Goal: Complete application form: Complete application form

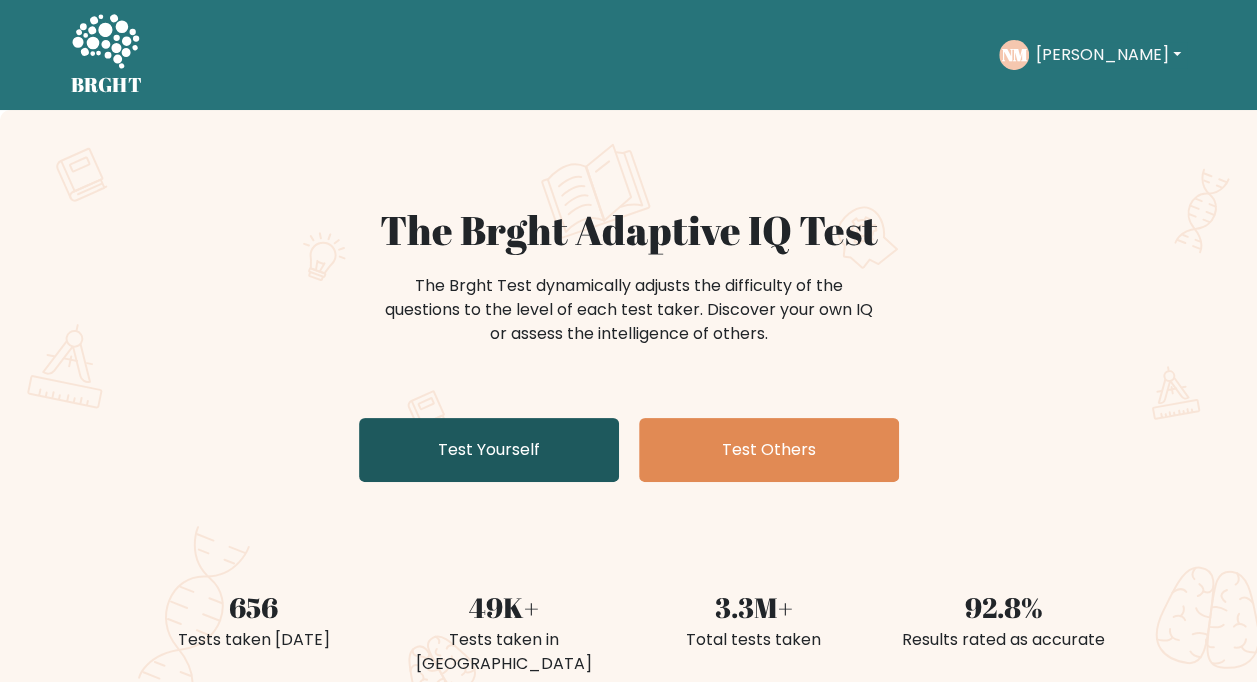
click at [486, 467] on link "Test Yourself" at bounding box center [489, 450] width 260 height 64
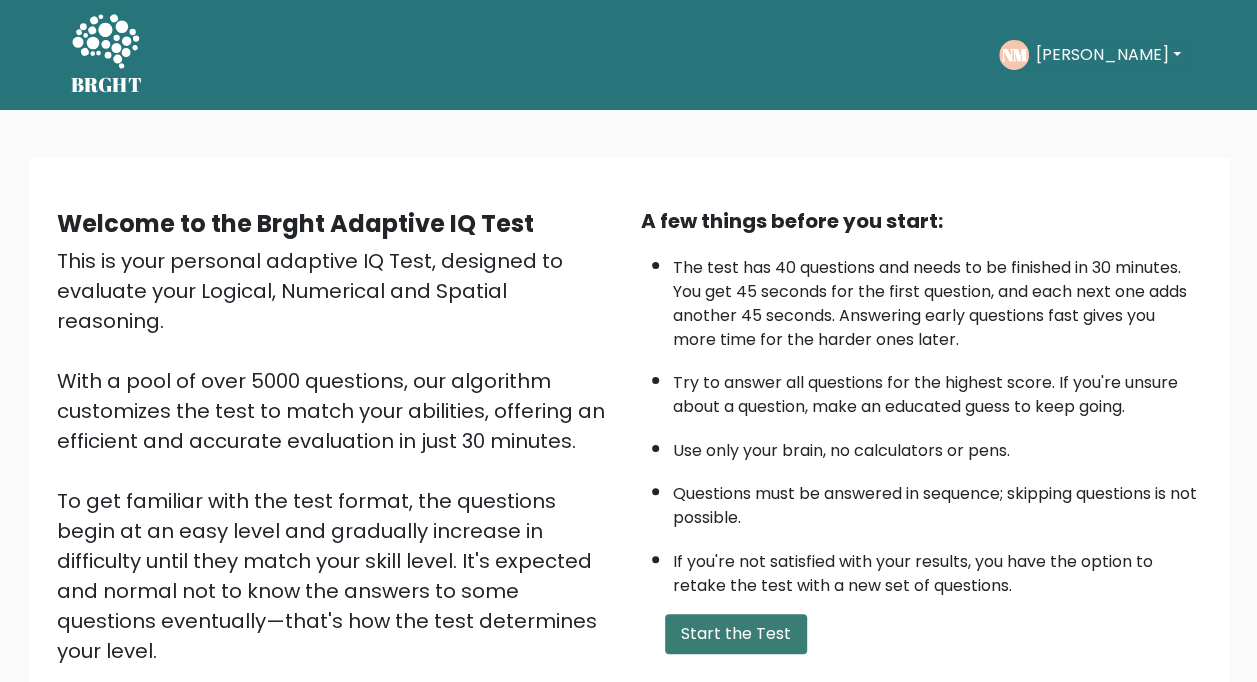
click at [758, 632] on button "Start the Test" at bounding box center [736, 634] width 142 height 40
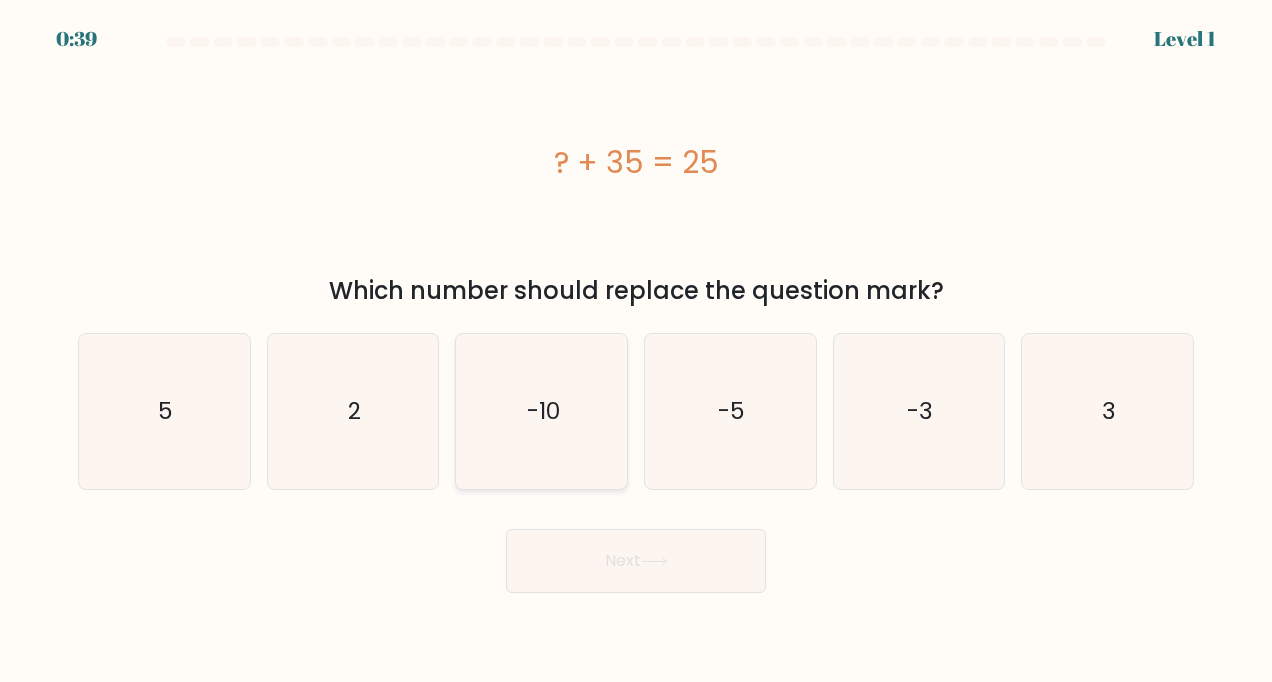
click at [486, 443] on icon "-10" at bounding box center [542, 412] width 156 height 156
click at [636, 351] on input "c. -10" at bounding box center [636, 346] width 1 height 10
radio input "true"
click at [622, 562] on button "Next" at bounding box center [636, 561] width 260 height 64
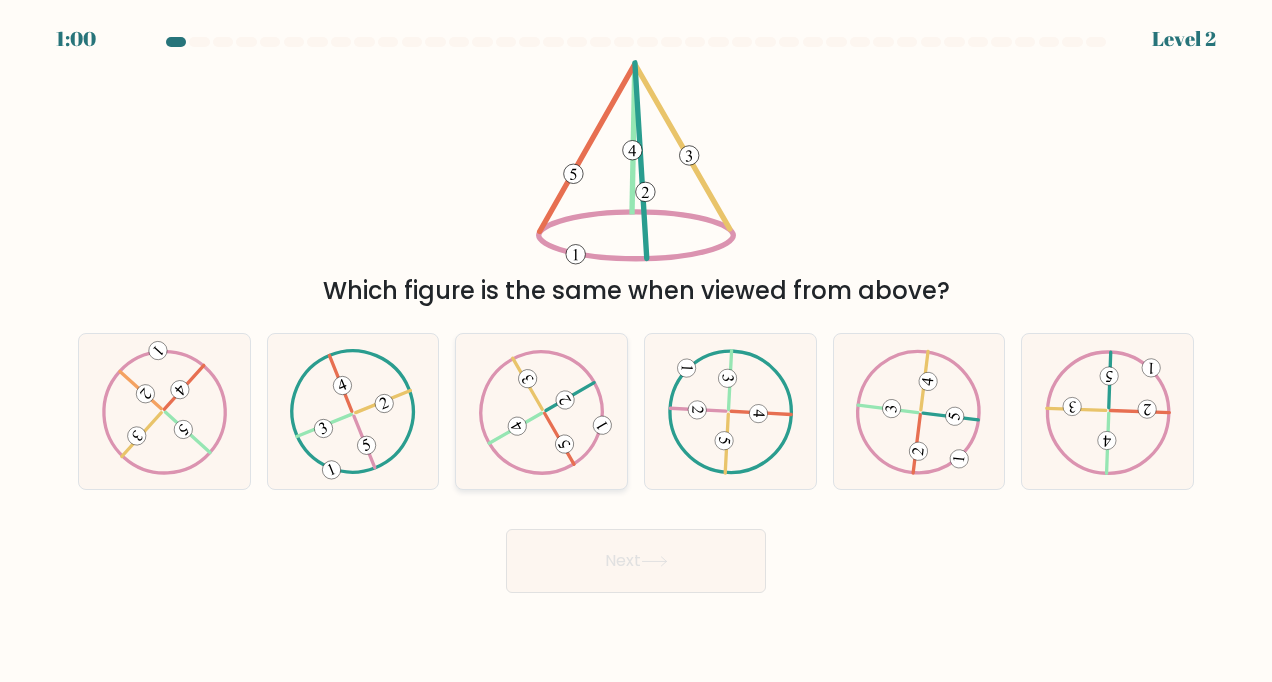
click at [561, 436] on 613 at bounding box center [564, 444] width 25 height 25
click at [636, 351] on input "c." at bounding box center [636, 346] width 1 height 10
radio input "true"
click at [630, 564] on button "Next" at bounding box center [636, 561] width 260 height 64
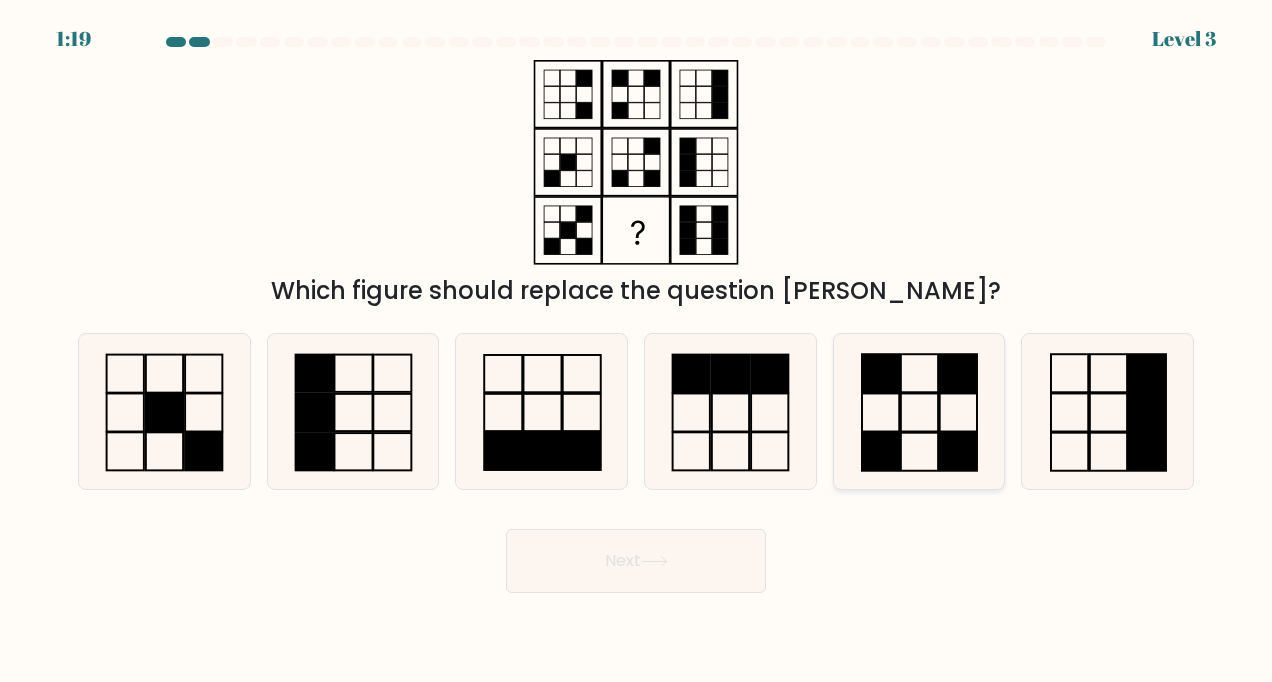
click at [874, 425] on icon at bounding box center [919, 412] width 156 height 156
click at [637, 351] on input "e." at bounding box center [636, 346] width 1 height 10
radio input "true"
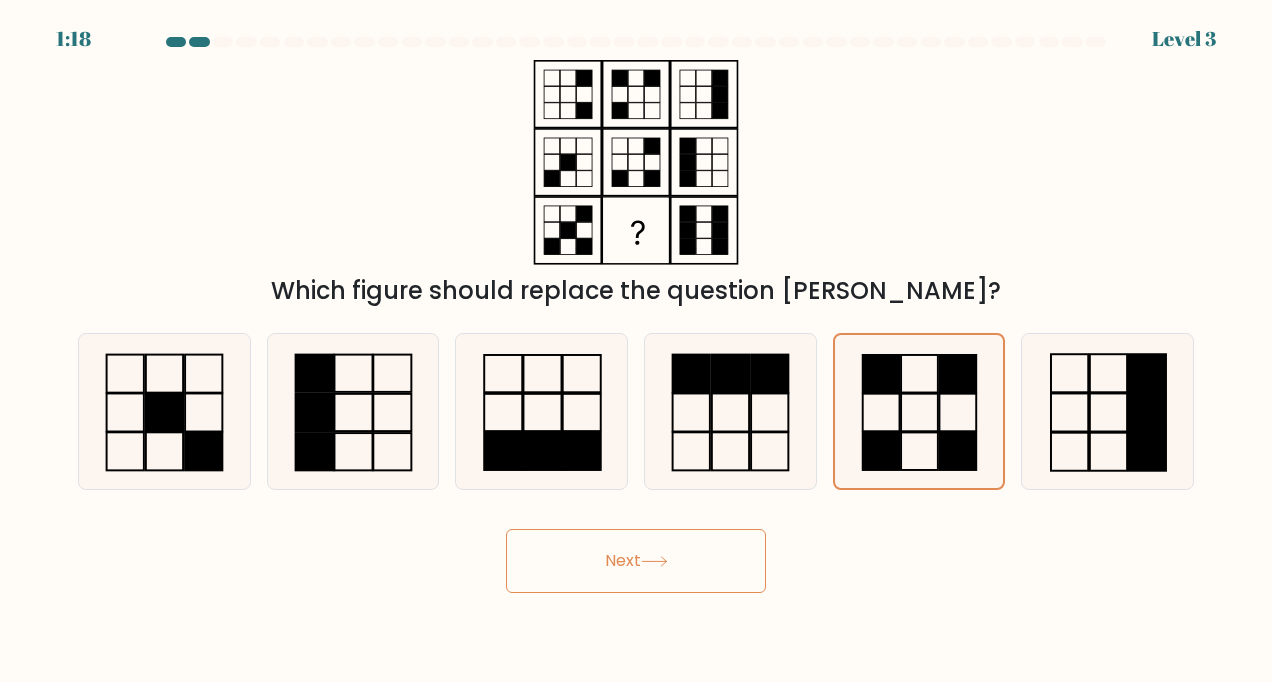
click at [610, 570] on button "Next" at bounding box center [636, 561] width 260 height 64
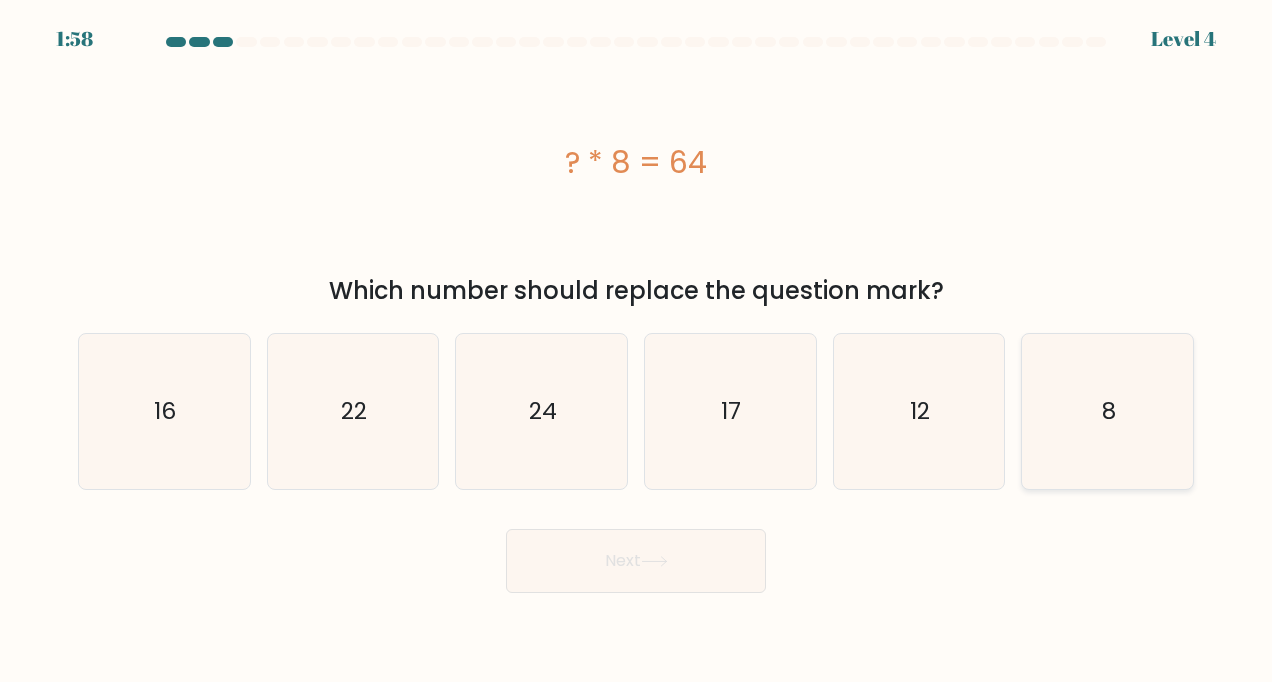
click at [1095, 402] on icon "8" at bounding box center [1108, 412] width 156 height 156
click at [637, 351] on input "f. 8" at bounding box center [636, 346] width 1 height 10
radio input "true"
click at [630, 557] on button "Next" at bounding box center [636, 561] width 260 height 64
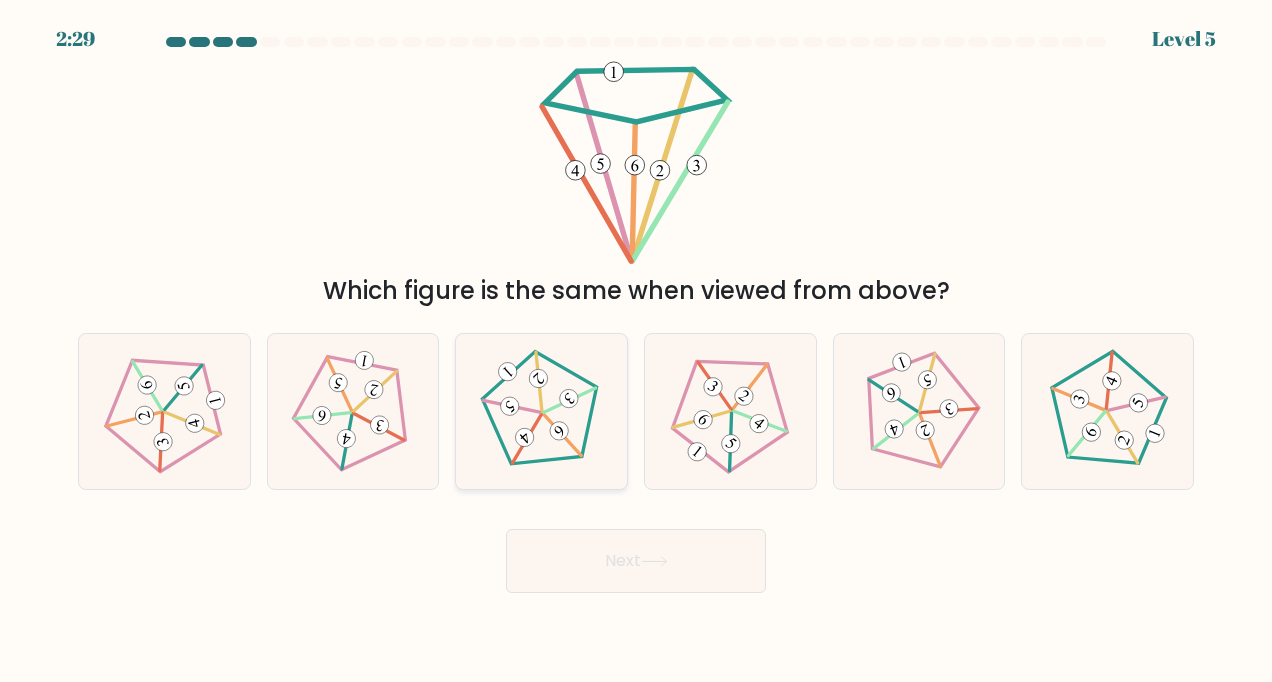
click at [533, 416] on icon at bounding box center [541, 411] width 125 height 125
click at [636, 351] on input "c." at bounding box center [636, 346] width 1 height 10
radio input "true"
click at [551, 564] on button "Next" at bounding box center [636, 561] width 260 height 64
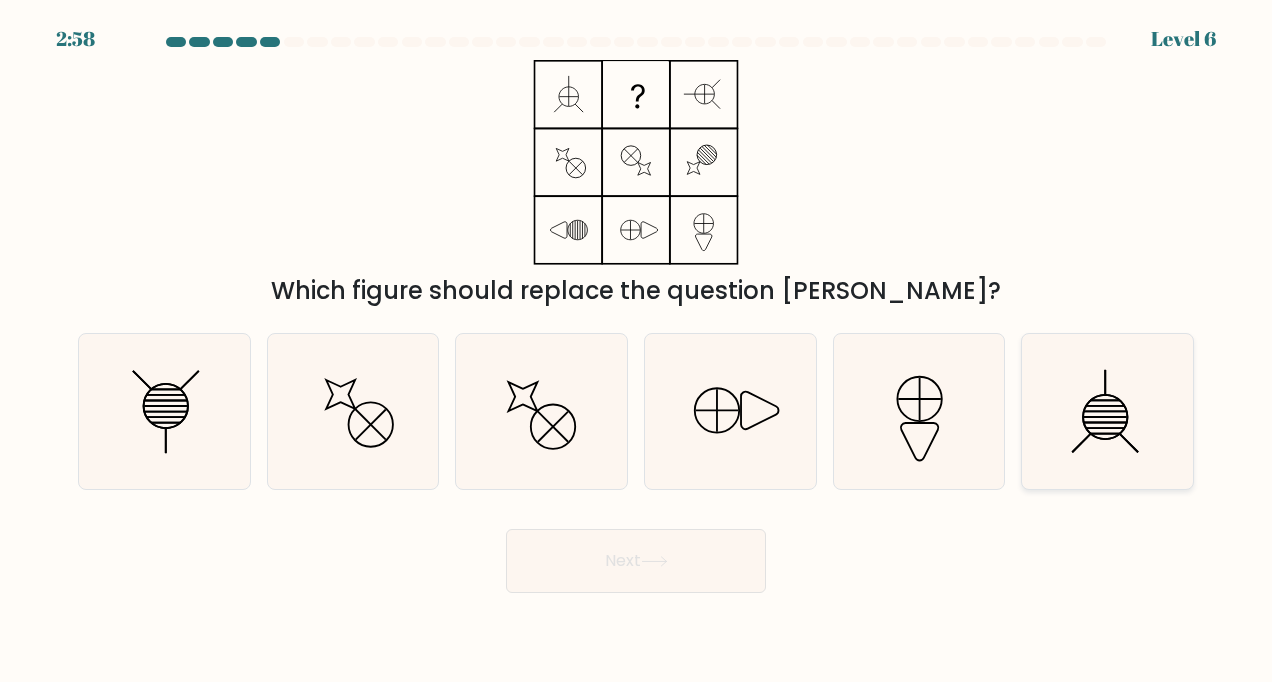
click at [1116, 441] on icon at bounding box center [1108, 412] width 156 height 156
click at [637, 351] on input "f." at bounding box center [636, 346] width 1 height 10
radio input "true"
click at [616, 548] on button "Next" at bounding box center [636, 561] width 260 height 64
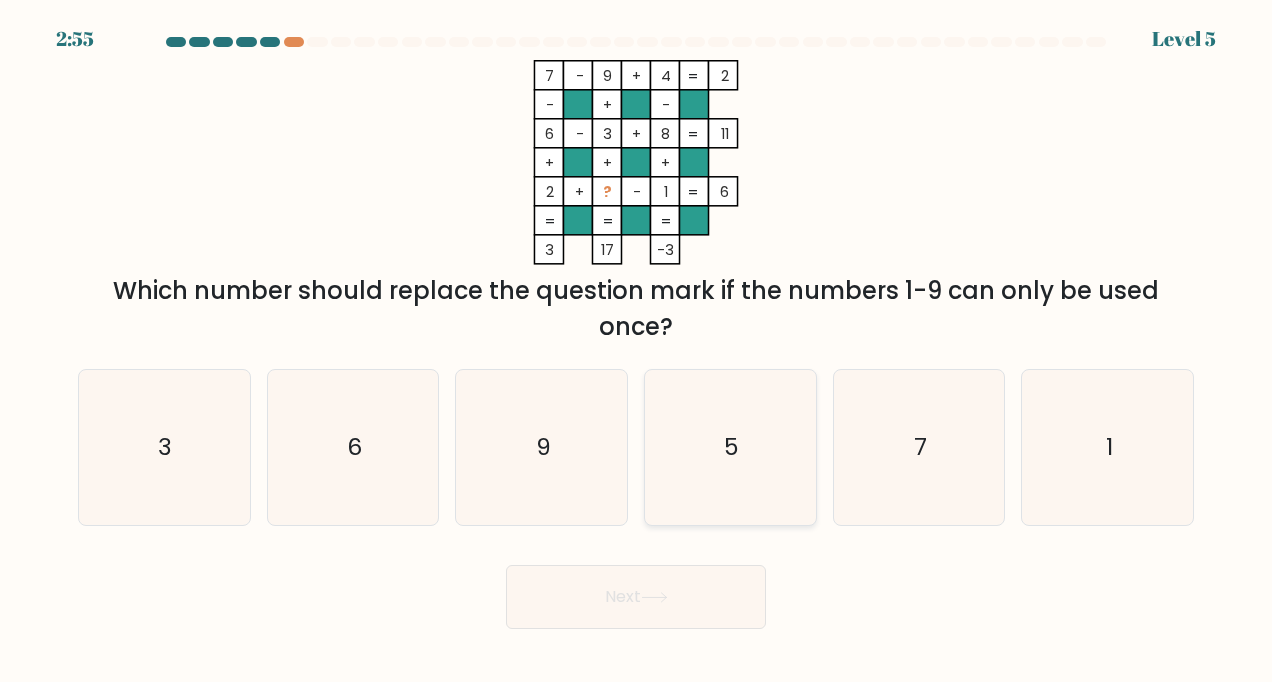
click at [668, 439] on icon "5" at bounding box center [730, 448] width 156 height 156
click at [637, 351] on input "d. 5" at bounding box center [636, 346] width 1 height 10
radio input "true"
click at [674, 599] on button "Next" at bounding box center [636, 597] width 260 height 64
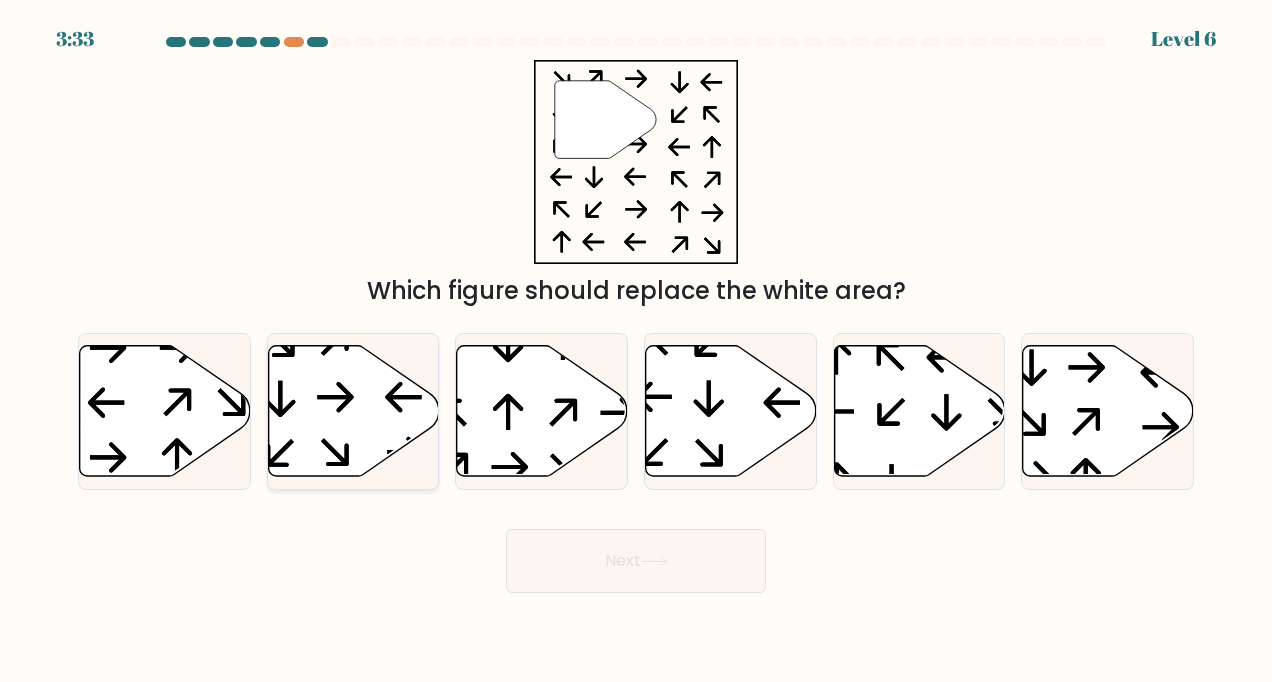
click at [336, 414] on icon at bounding box center [353, 410] width 171 height 131
click at [636, 351] on input "b." at bounding box center [636, 346] width 1 height 10
radio input "true"
click at [633, 562] on button "Next" at bounding box center [636, 561] width 260 height 64
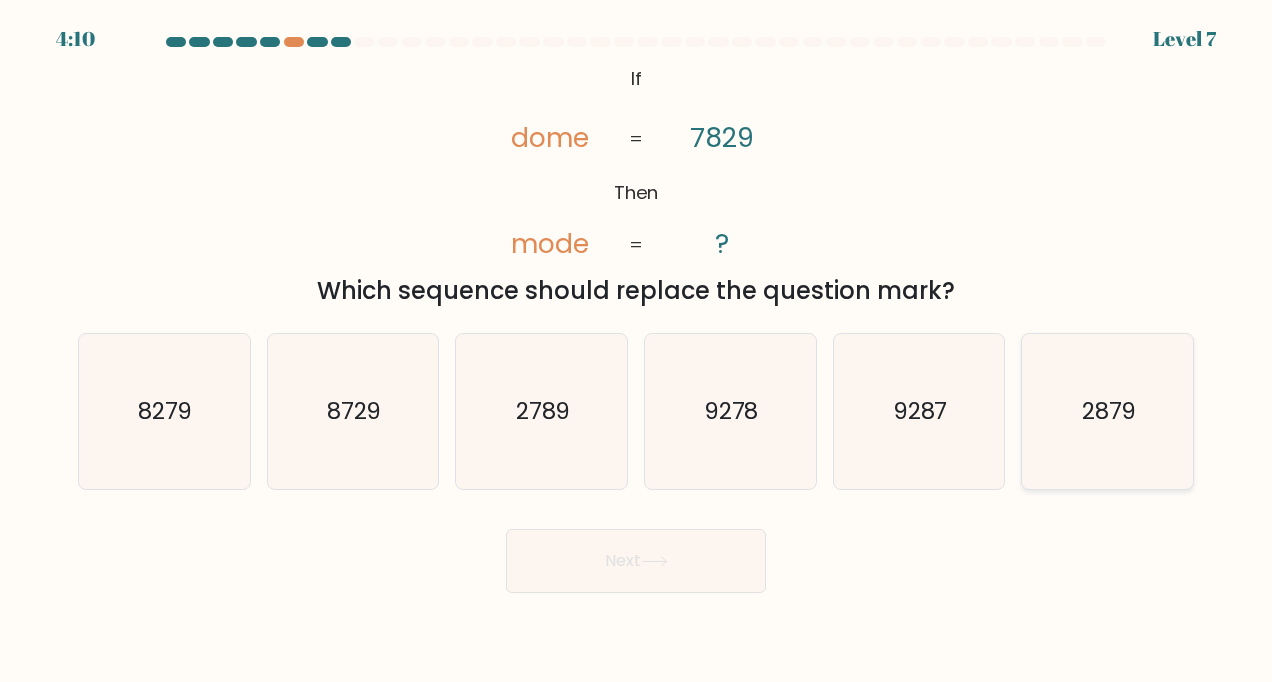
click at [1076, 423] on icon "2879" at bounding box center [1108, 412] width 156 height 156
click at [637, 351] on input "f. 2879" at bounding box center [636, 346] width 1 height 10
radio input "true"
click at [614, 548] on button "Next" at bounding box center [636, 561] width 260 height 64
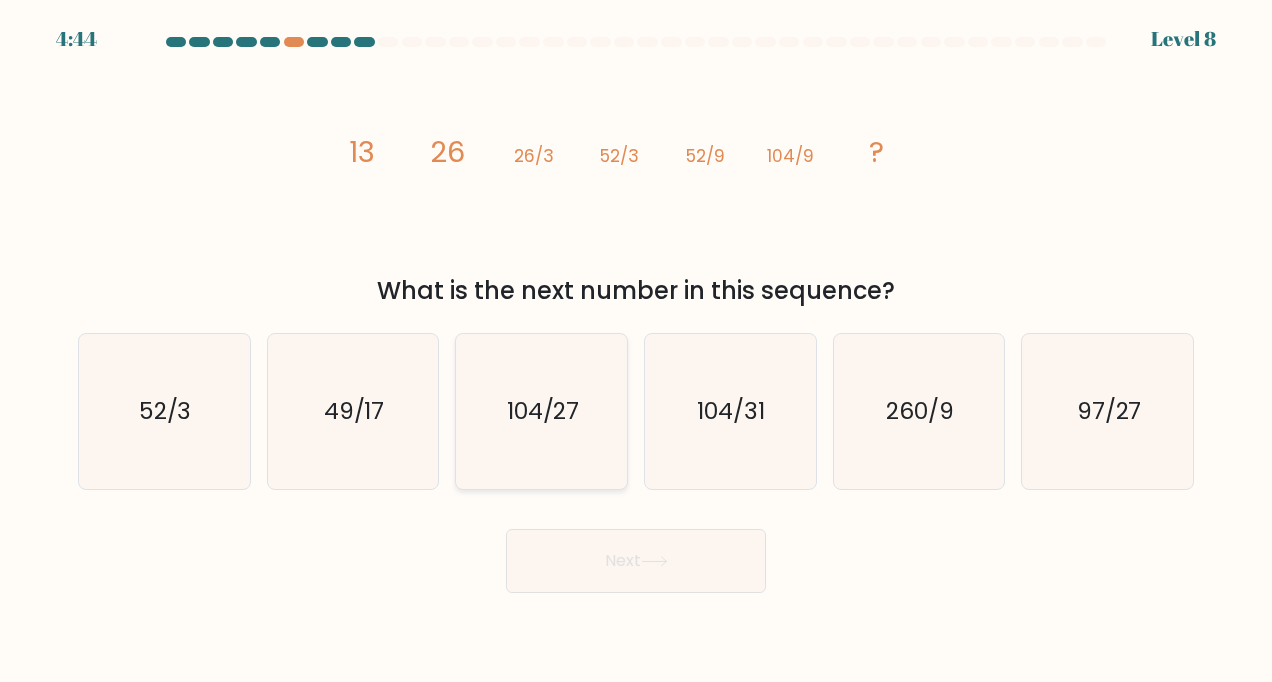
click at [538, 436] on icon "104/27" at bounding box center [542, 412] width 156 height 156
click at [636, 351] on input "c. 104/27" at bounding box center [636, 346] width 1 height 10
radio input "true"
click at [657, 563] on icon at bounding box center [654, 561] width 27 height 11
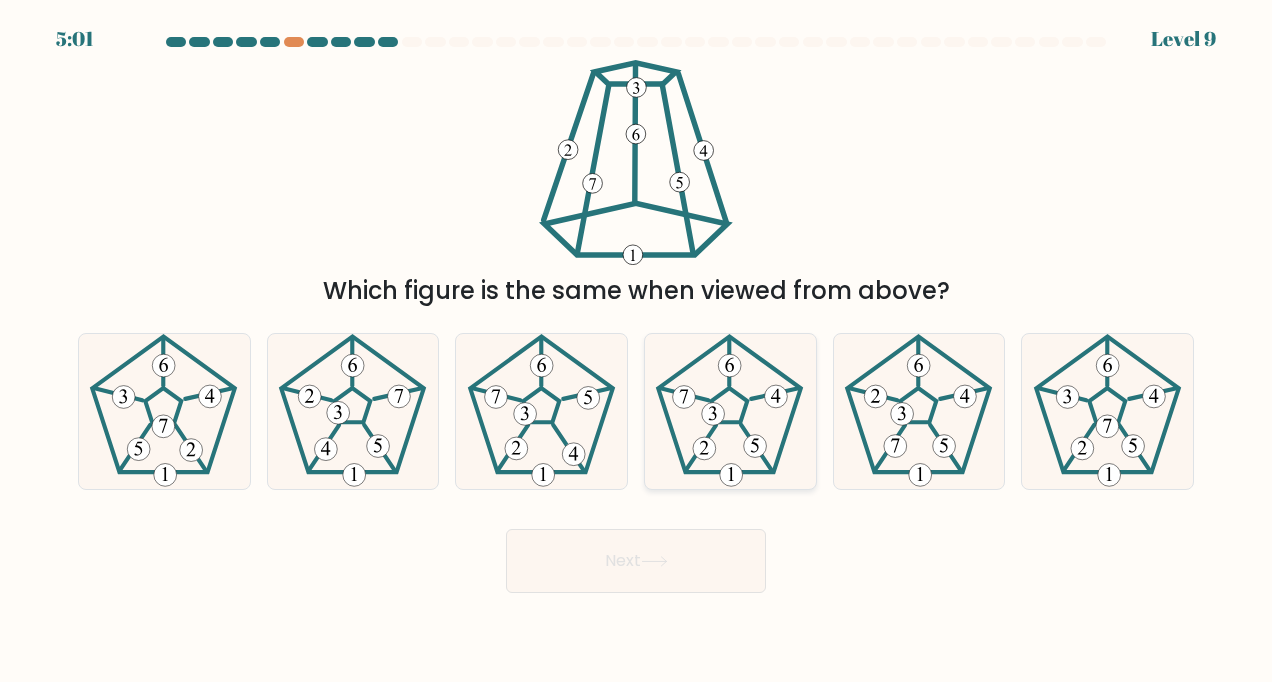
click at [763, 424] on icon at bounding box center [730, 412] width 156 height 156
click at [637, 351] on input "d." at bounding box center [636, 346] width 1 height 10
radio input "true"
click at [676, 562] on button "Next" at bounding box center [636, 561] width 260 height 64
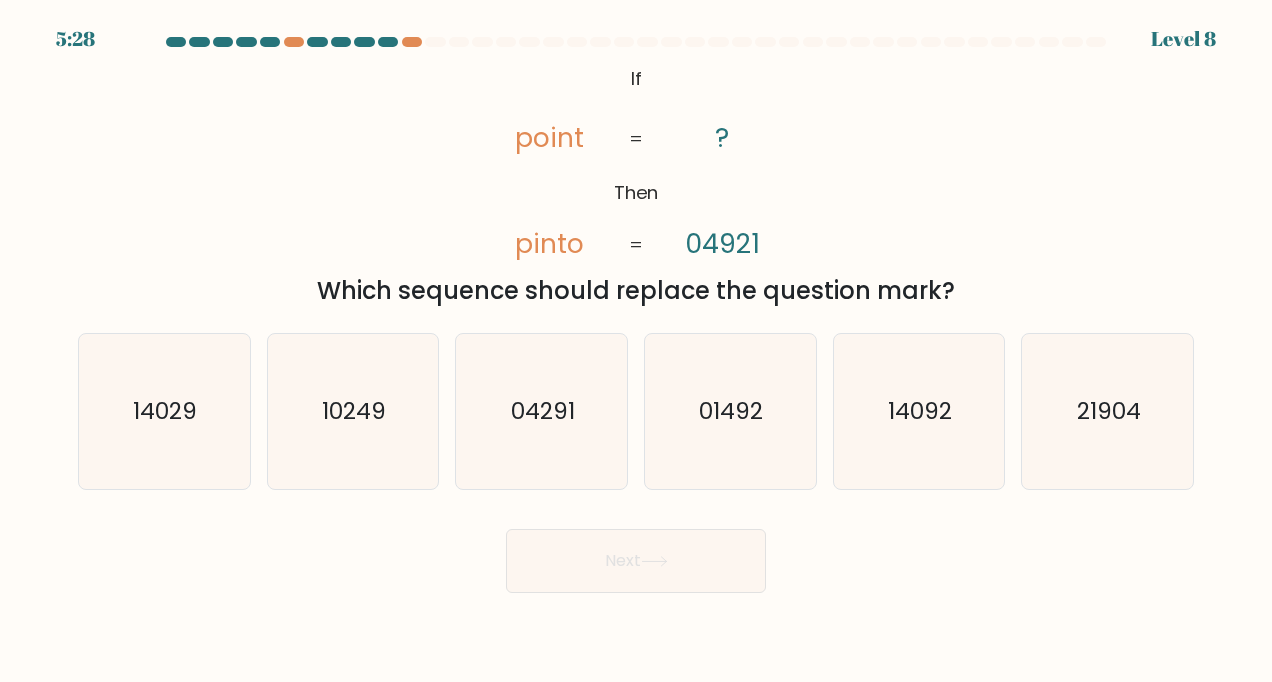
click at [918, 222] on div "@import url('https://fonts.googleapis.com/css?family=Abril+Fatface:400,100,100i…" at bounding box center [636, 184] width 1140 height 249
click at [738, 433] on icon "01492" at bounding box center [730, 412] width 156 height 156
click at [637, 351] on input "d. 01492" at bounding box center [636, 346] width 1 height 10
radio input "true"
click at [664, 566] on icon at bounding box center [654, 561] width 27 height 11
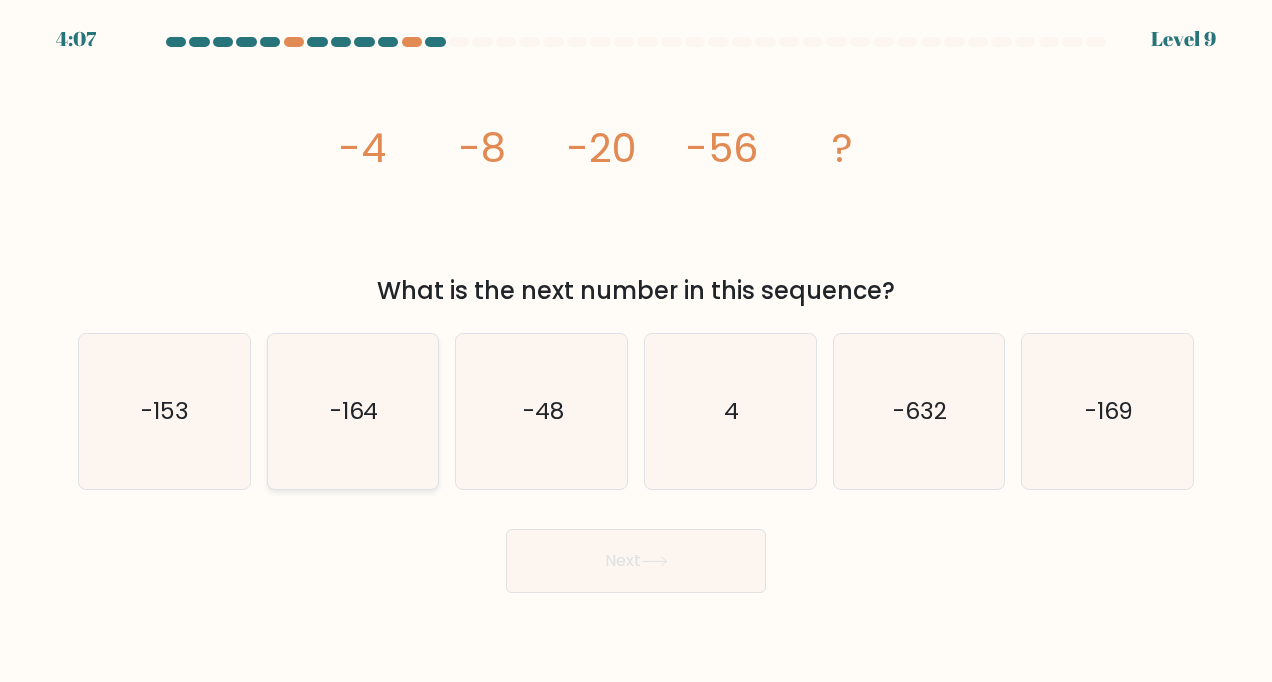
click at [348, 432] on icon "-164" at bounding box center [353, 412] width 156 height 156
click at [636, 351] on input "b. -164" at bounding box center [636, 346] width 1 height 10
radio input "true"
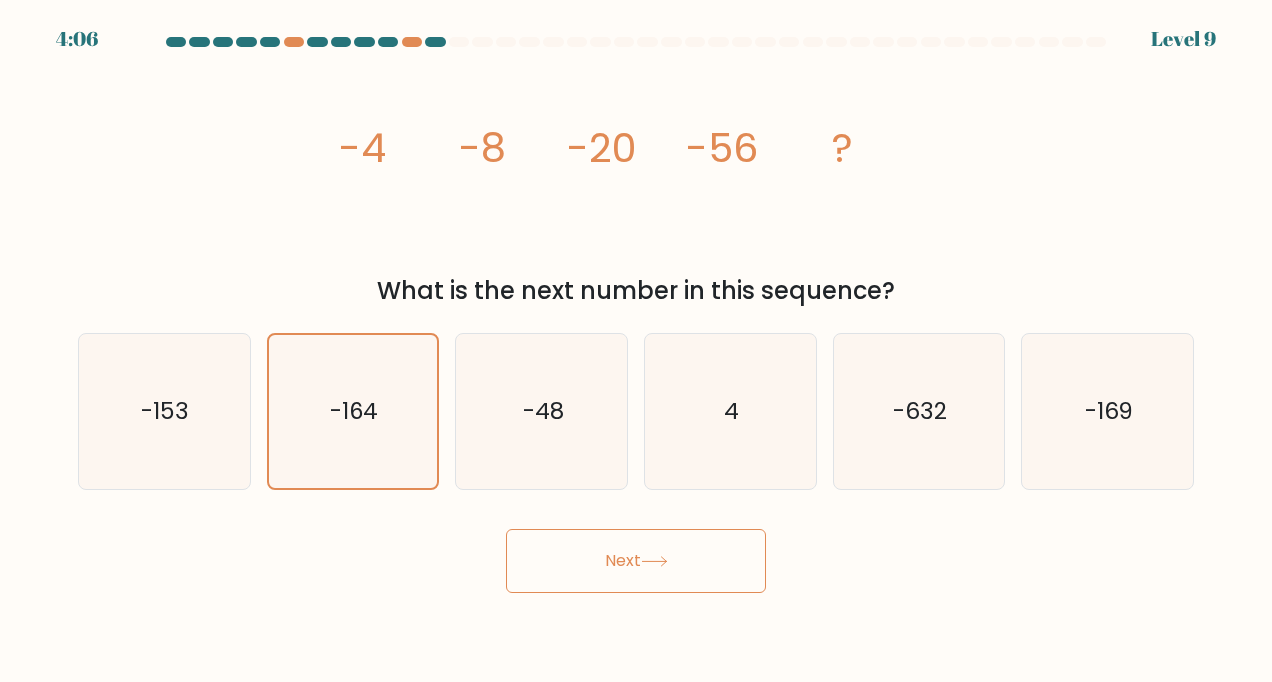
click at [661, 579] on button "Next" at bounding box center [636, 561] width 260 height 64
drag, startPoint x: 624, startPoint y: 568, endPoint x: 583, endPoint y: 542, distance: 48.5
click at [583, 542] on button "Next" at bounding box center [636, 561] width 260 height 64
click at [683, 574] on button "Next" at bounding box center [636, 561] width 260 height 64
click at [678, 554] on button "Next" at bounding box center [636, 561] width 260 height 64
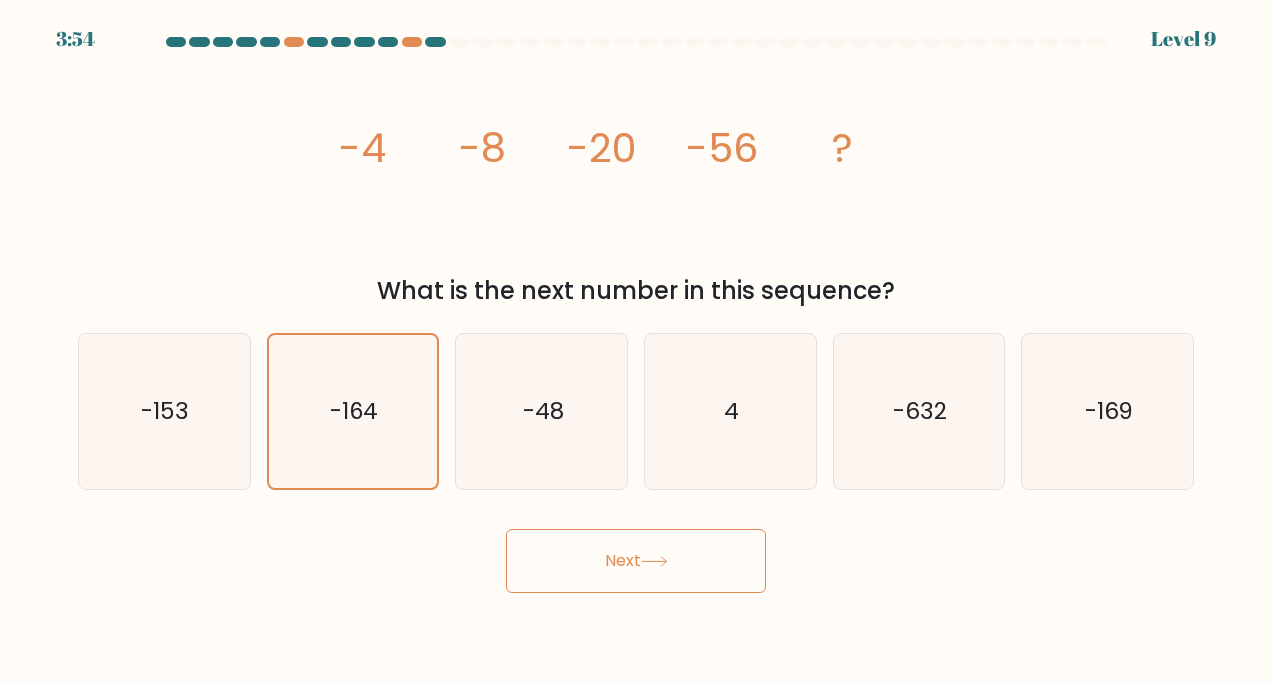
click at [678, 554] on button "Next" at bounding box center [636, 561] width 260 height 64
